Goal: Register for event/course

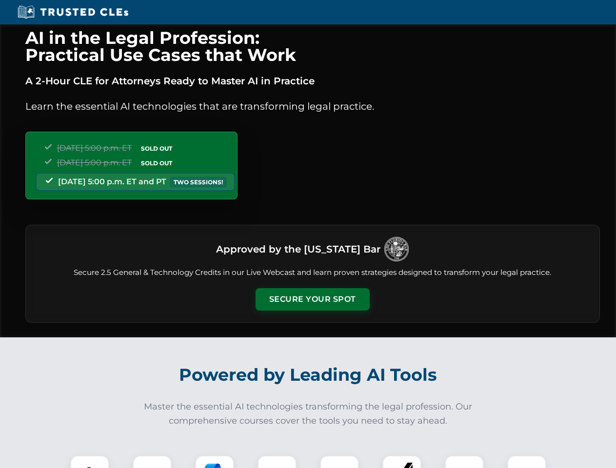
click at [312, 299] on button "Secure Your Spot" at bounding box center [313, 299] width 114 height 22
click at [90, 462] on img at bounding box center [90, 475] width 28 height 28
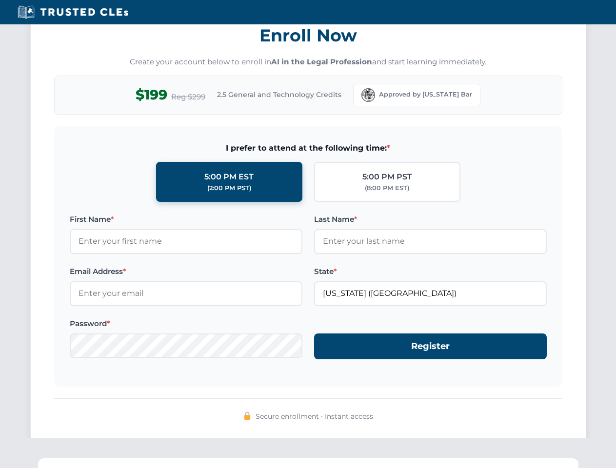
scroll to position [957, 0]
